Goal: Find specific fact: Find specific fact

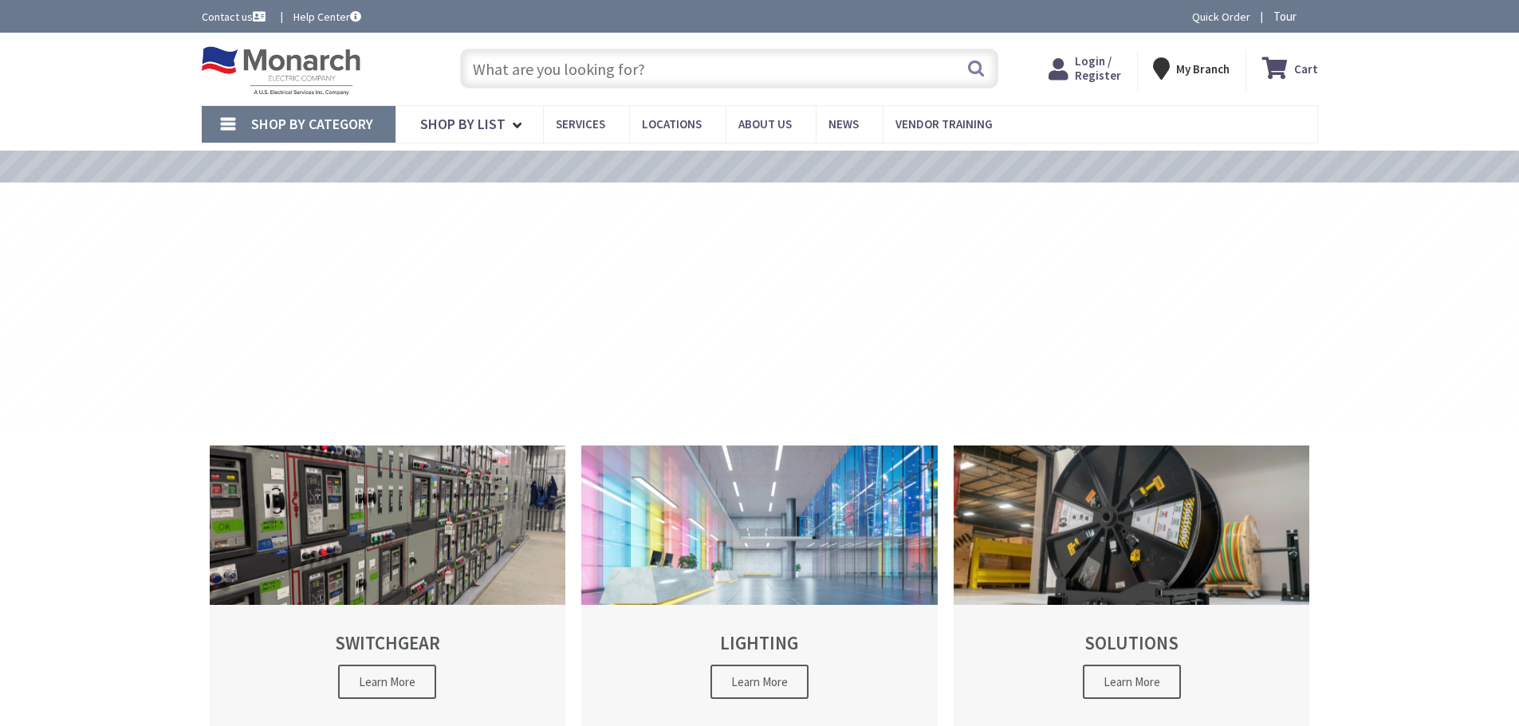
click at [492, 68] on input "text" at bounding box center [729, 69] width 538 height 40
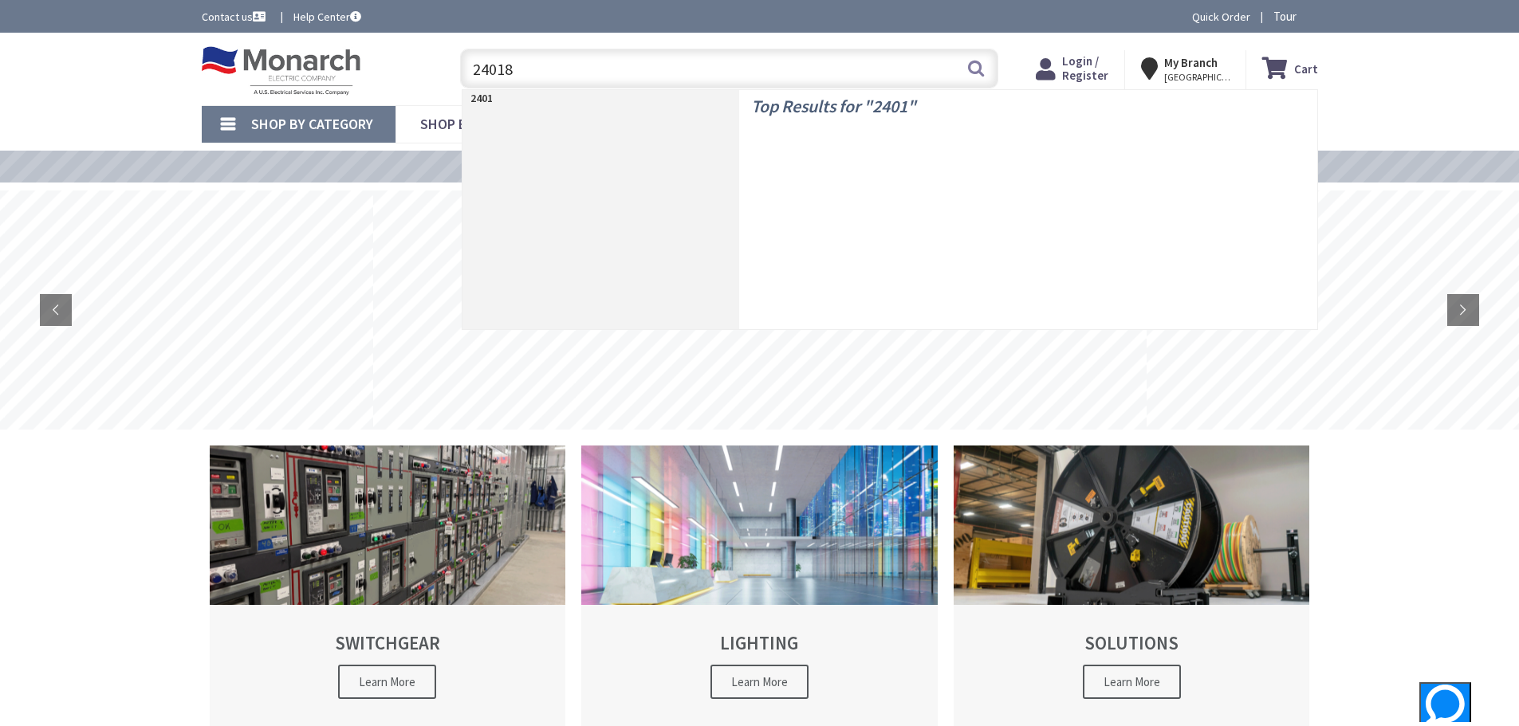
type input "240189"
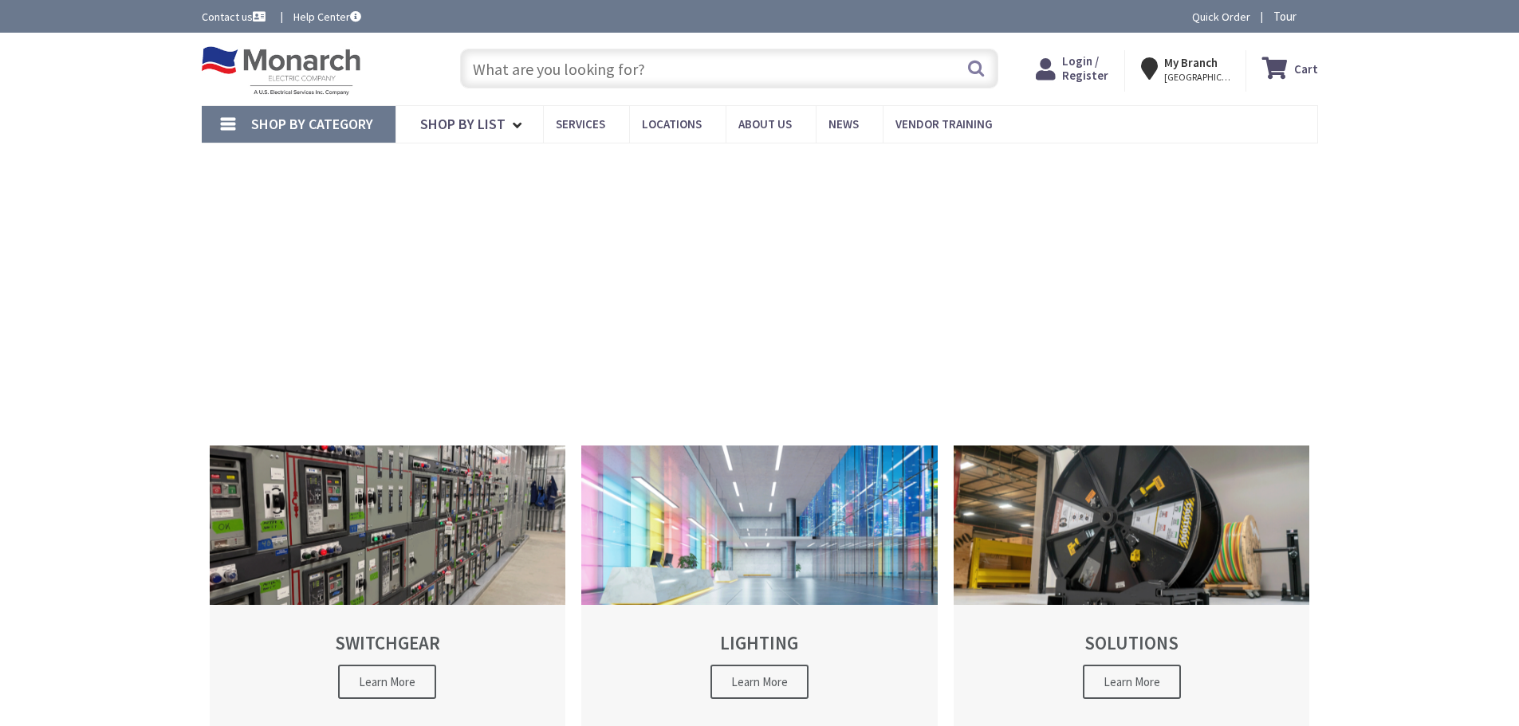
click at [584, 61] on input "text" at bounding box center [729, 69] width 538 height 40
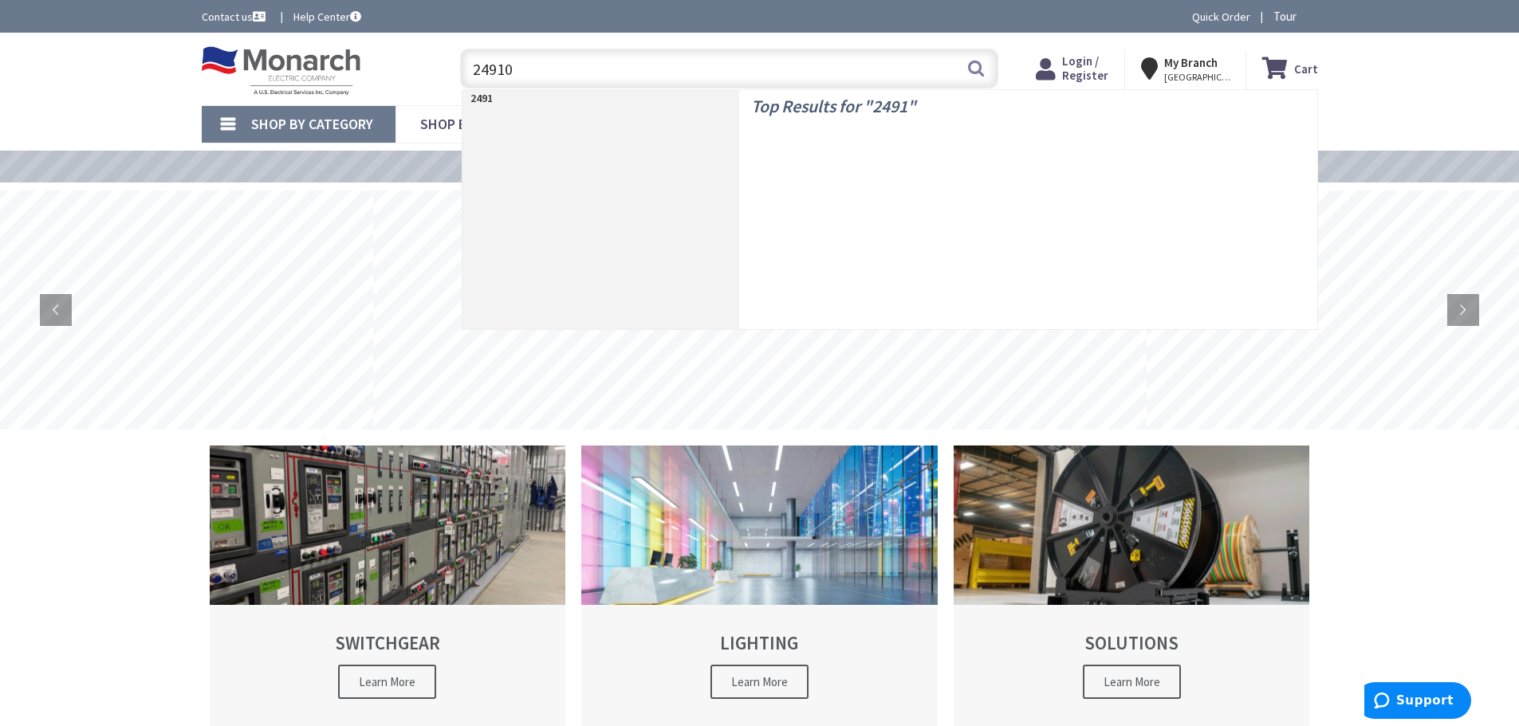
type input "249109"
